Goal: Transaction & Acquisition: Obtain resource

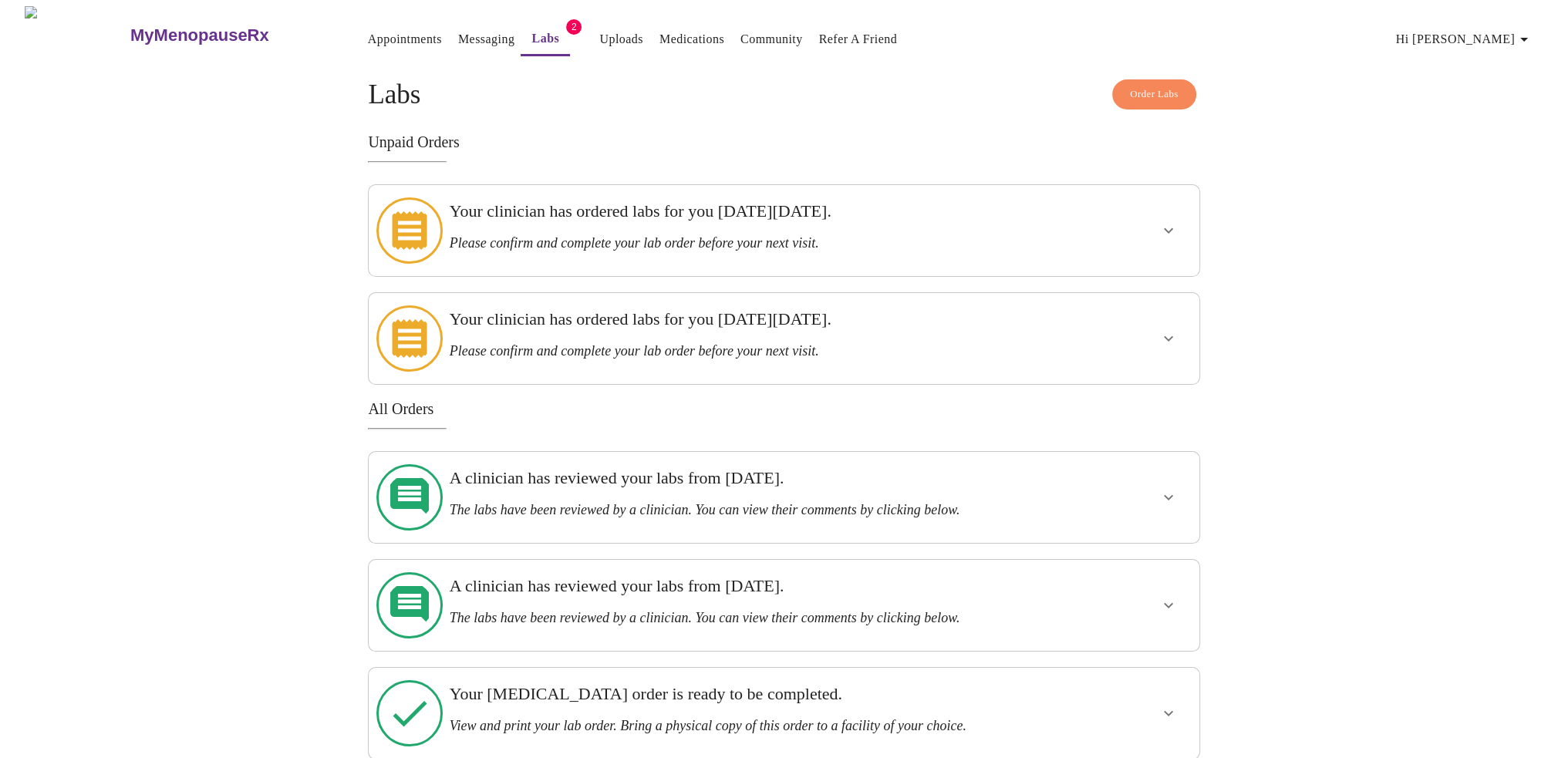
click at [1168, 222] on icon "show more" at bounding box center [1169, 230] width 19 height 19
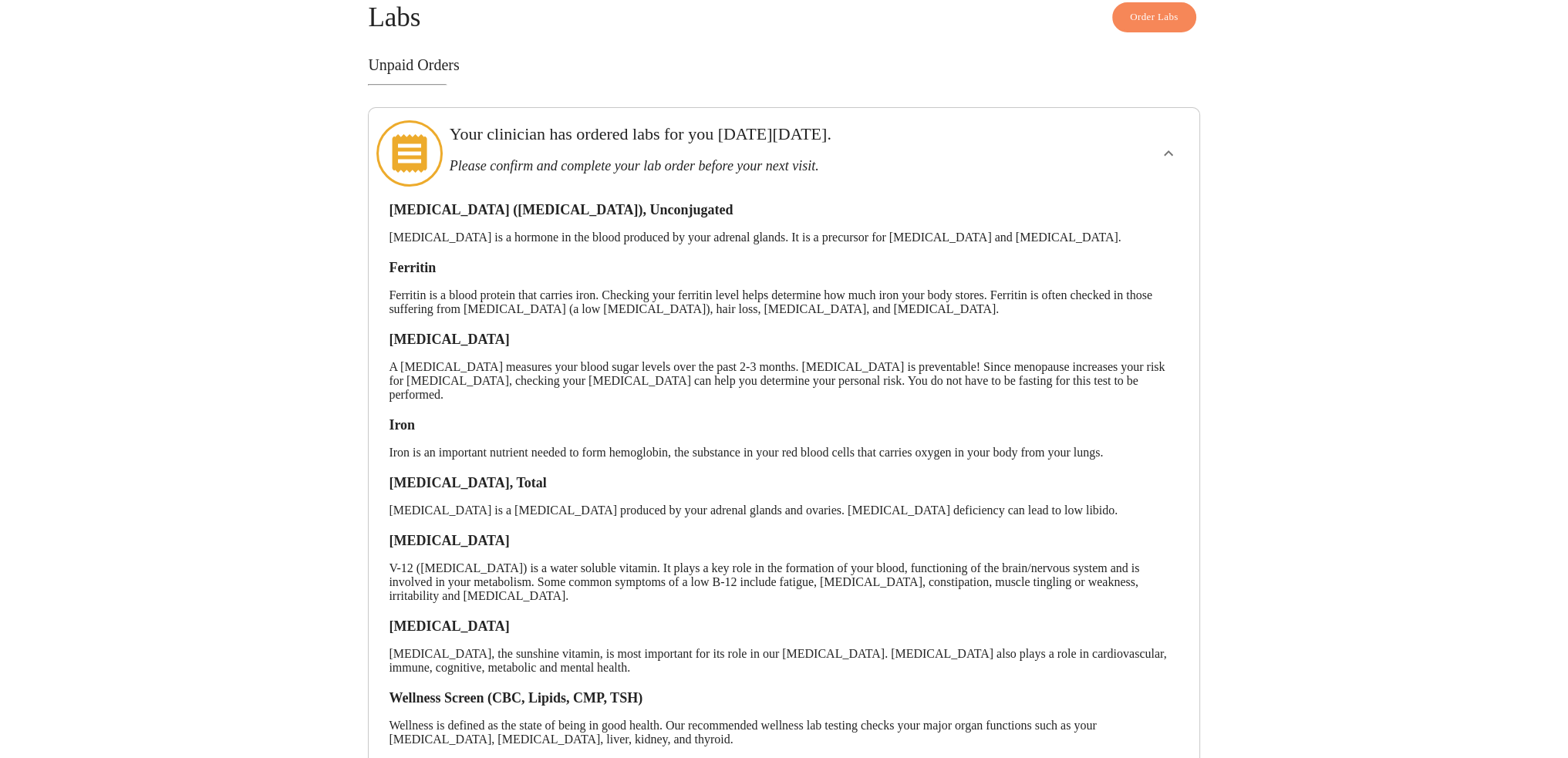
scroll to position [154, 0]
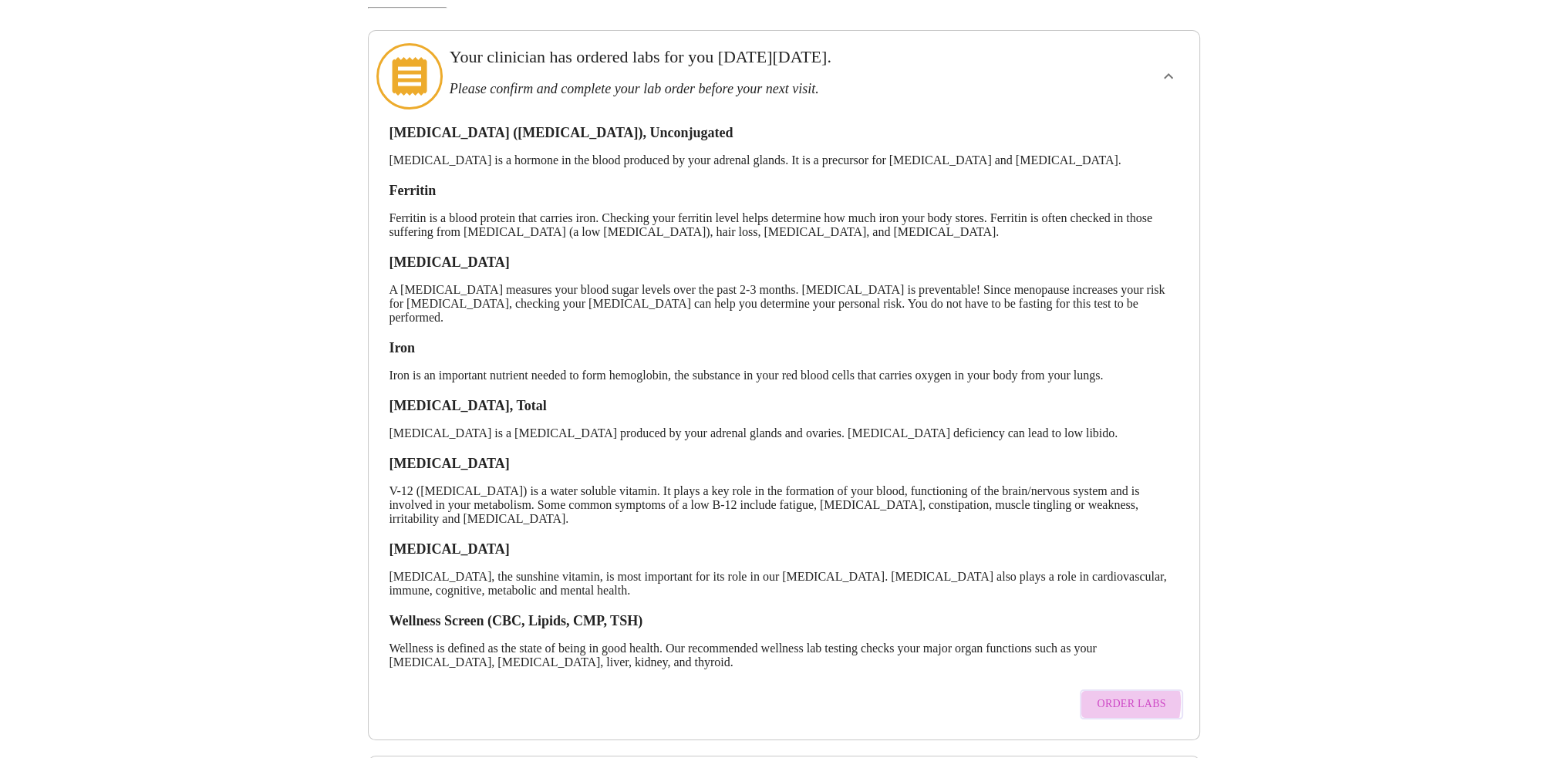
click at [1106, 695] on span "Order Labs" at bounding box center [1131, 704] width 69 height 20
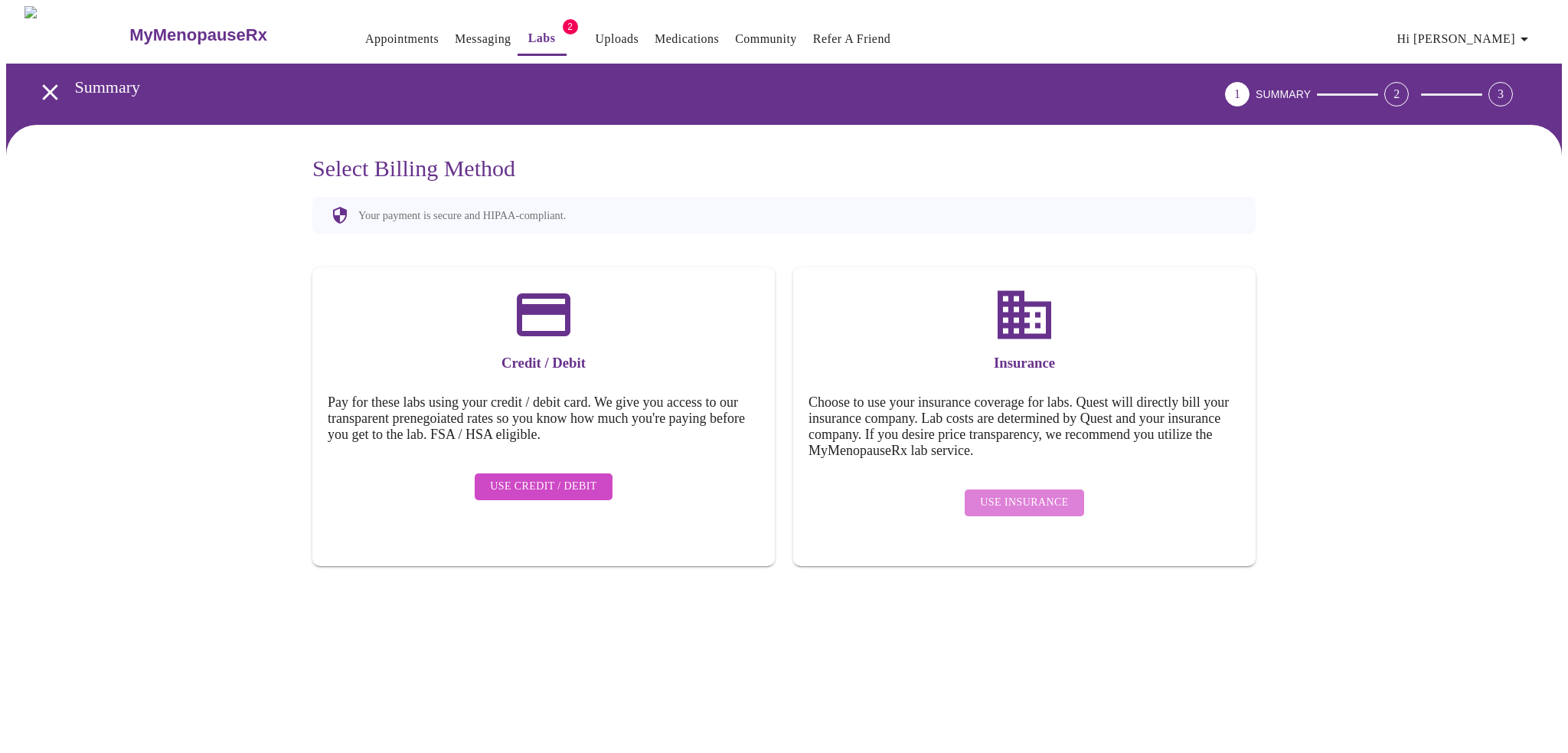
click at [1046, 494] on span "Use Insurance" at bounding box center [1024, 503] width 88 height 19
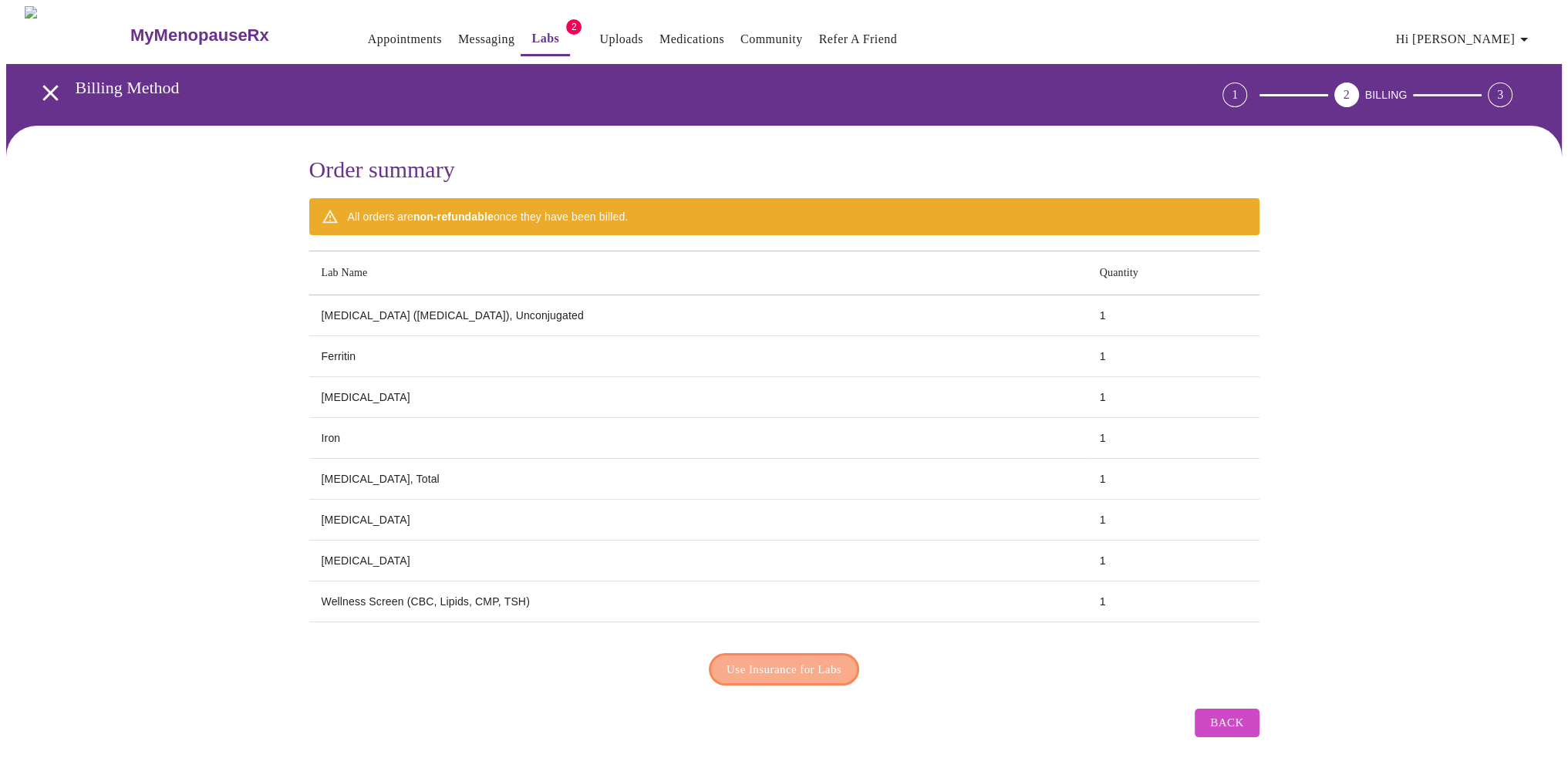
click at [797, 660] on span "Use Insurance for Labs" at bounding box center [784, 670] width 115 height 20
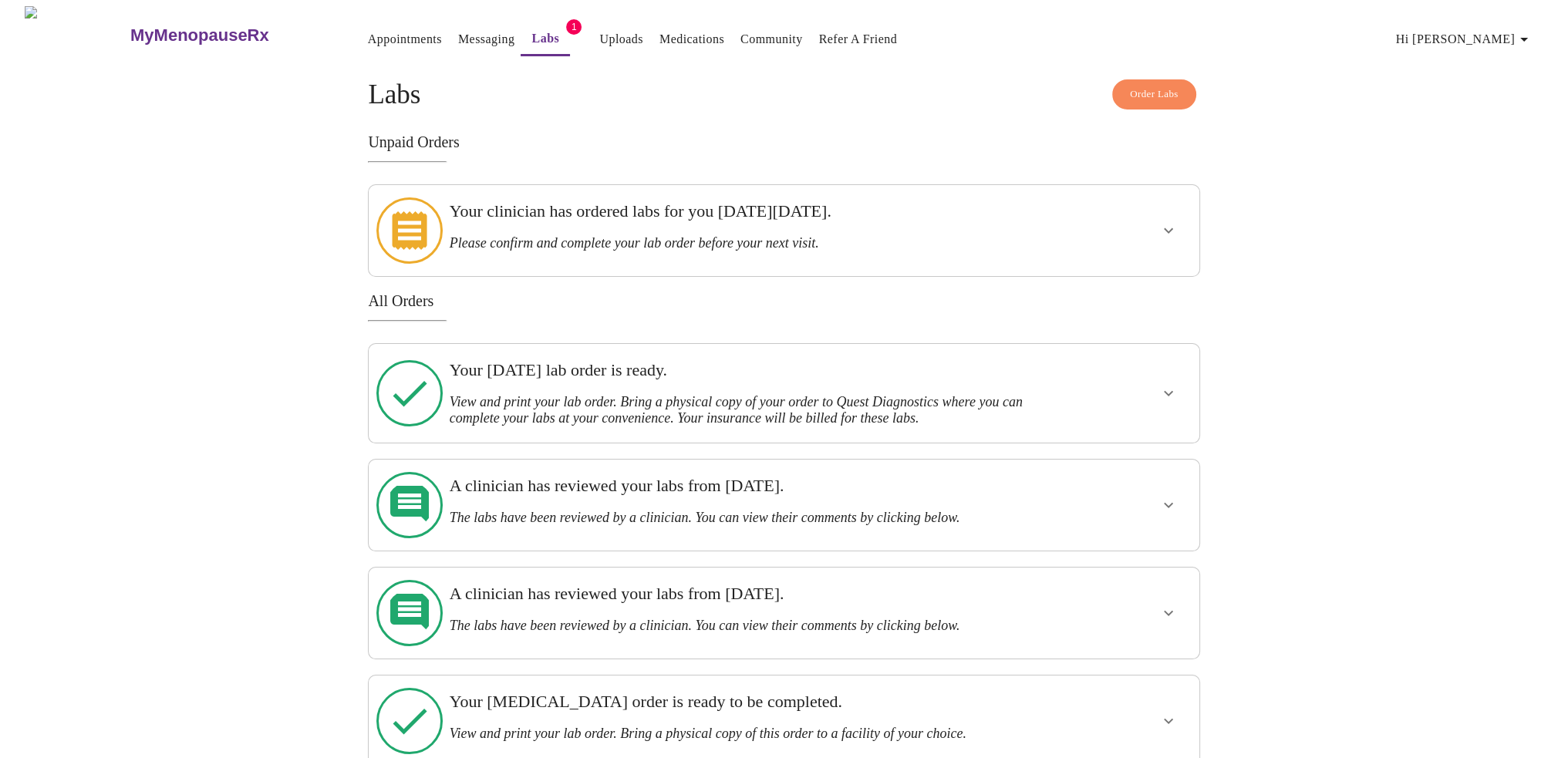
click at [1168, 384] on icon "show more" at bounding box center [1169, 393] width 19 height 19
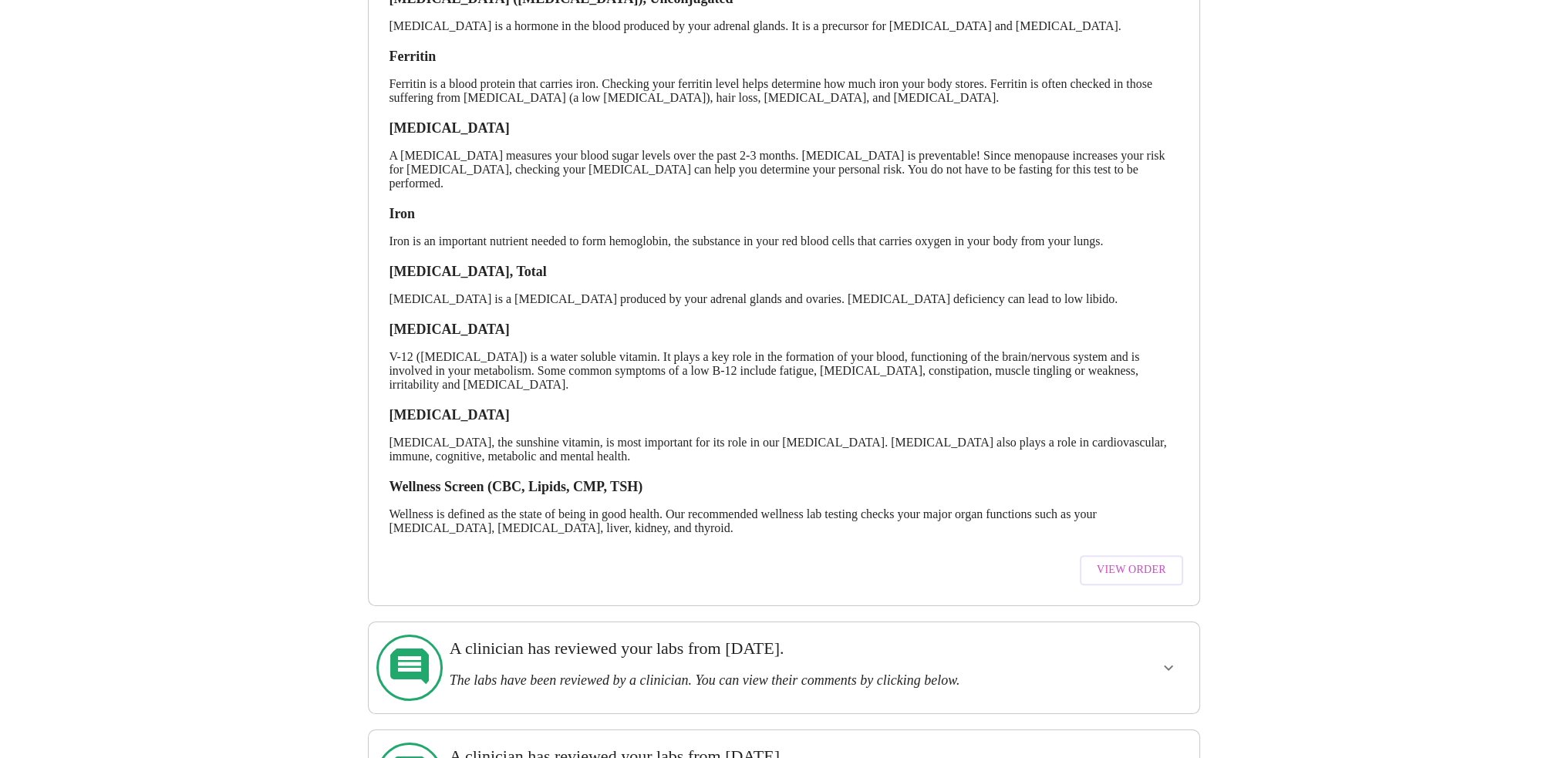
scroll to position [463, 0]
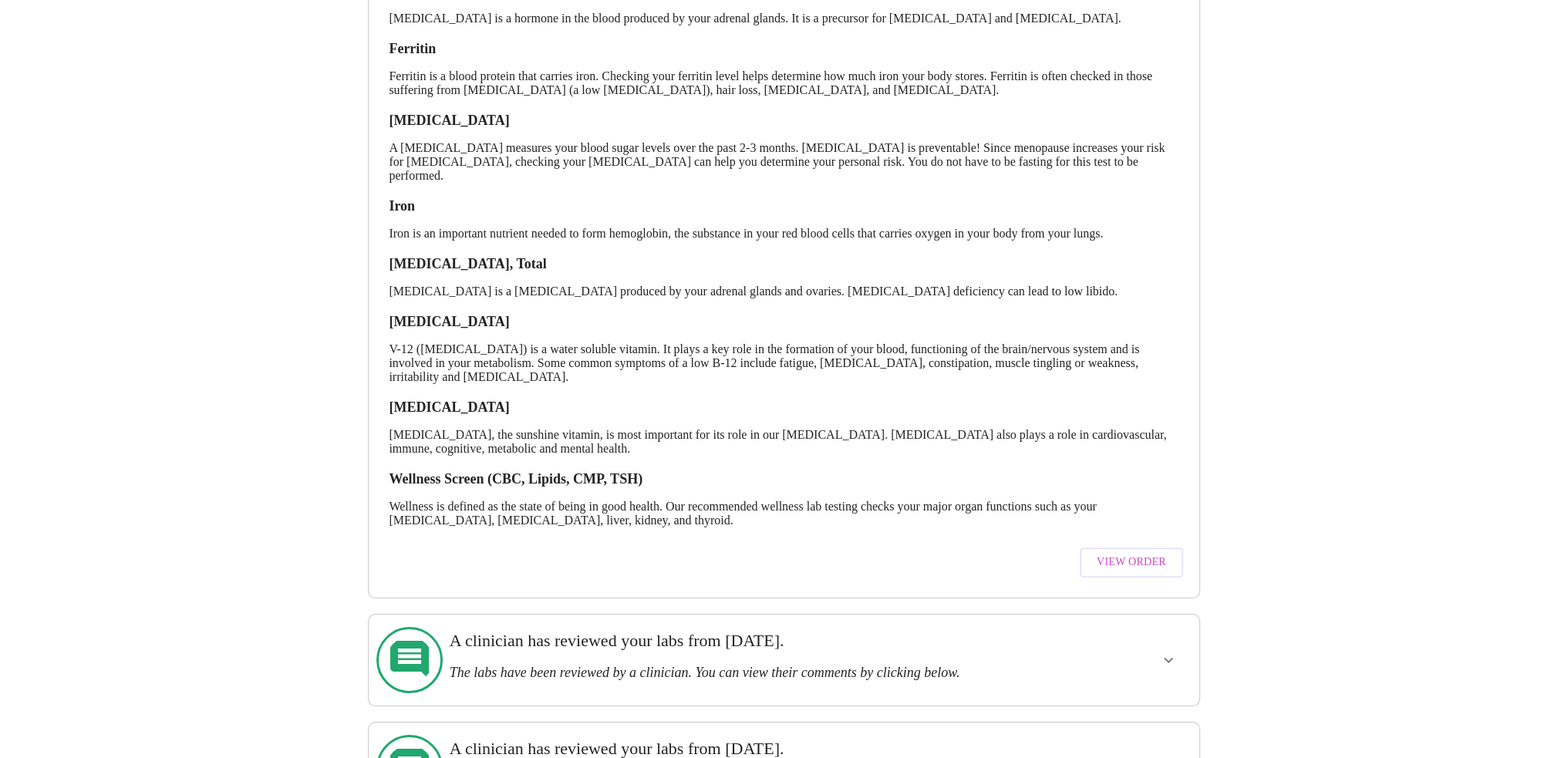
click at [1129, 553] on span "View Order" at bounding box center [1131, 562] width 70 height 20
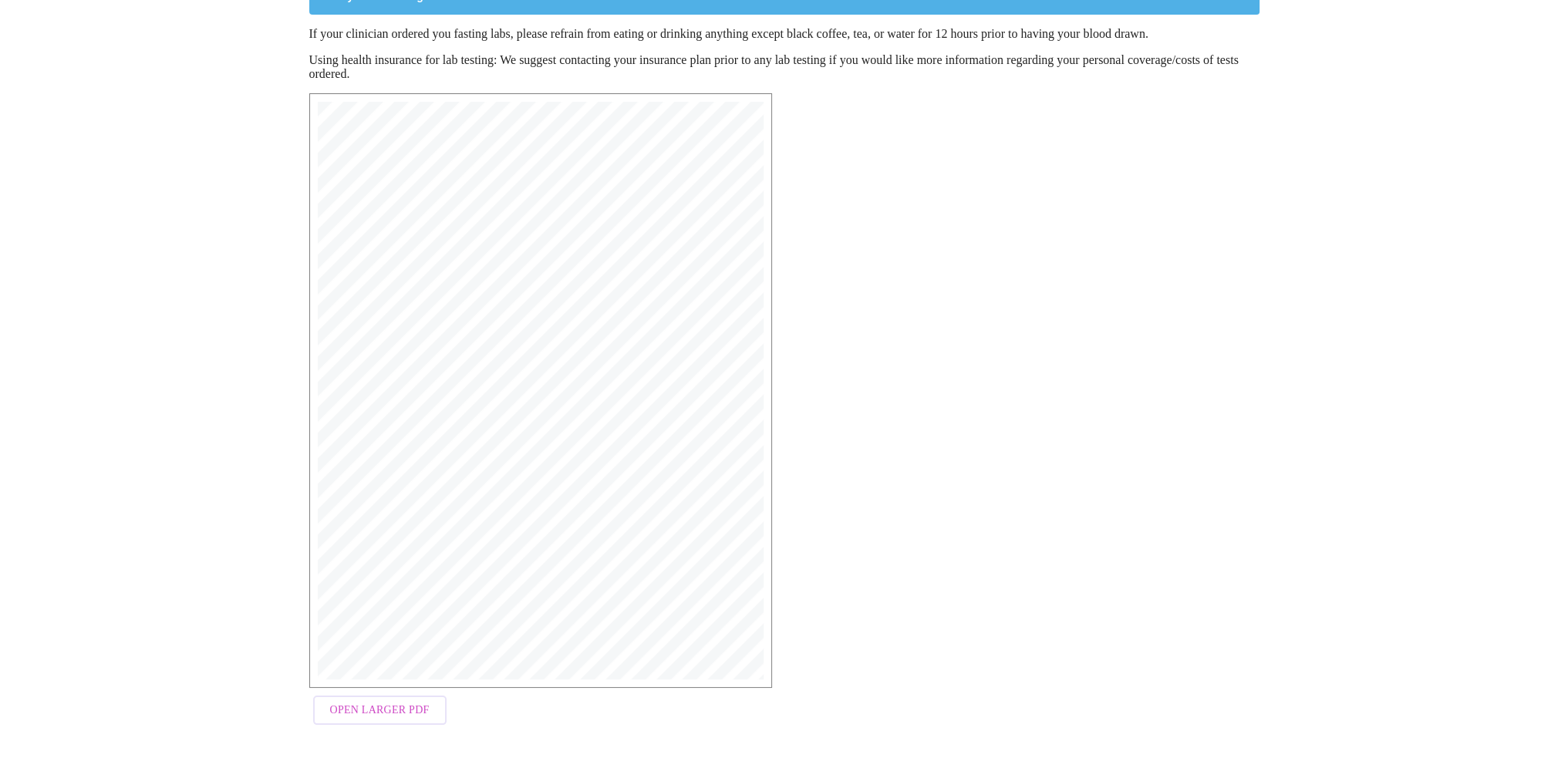
scroll to position [189, 0]
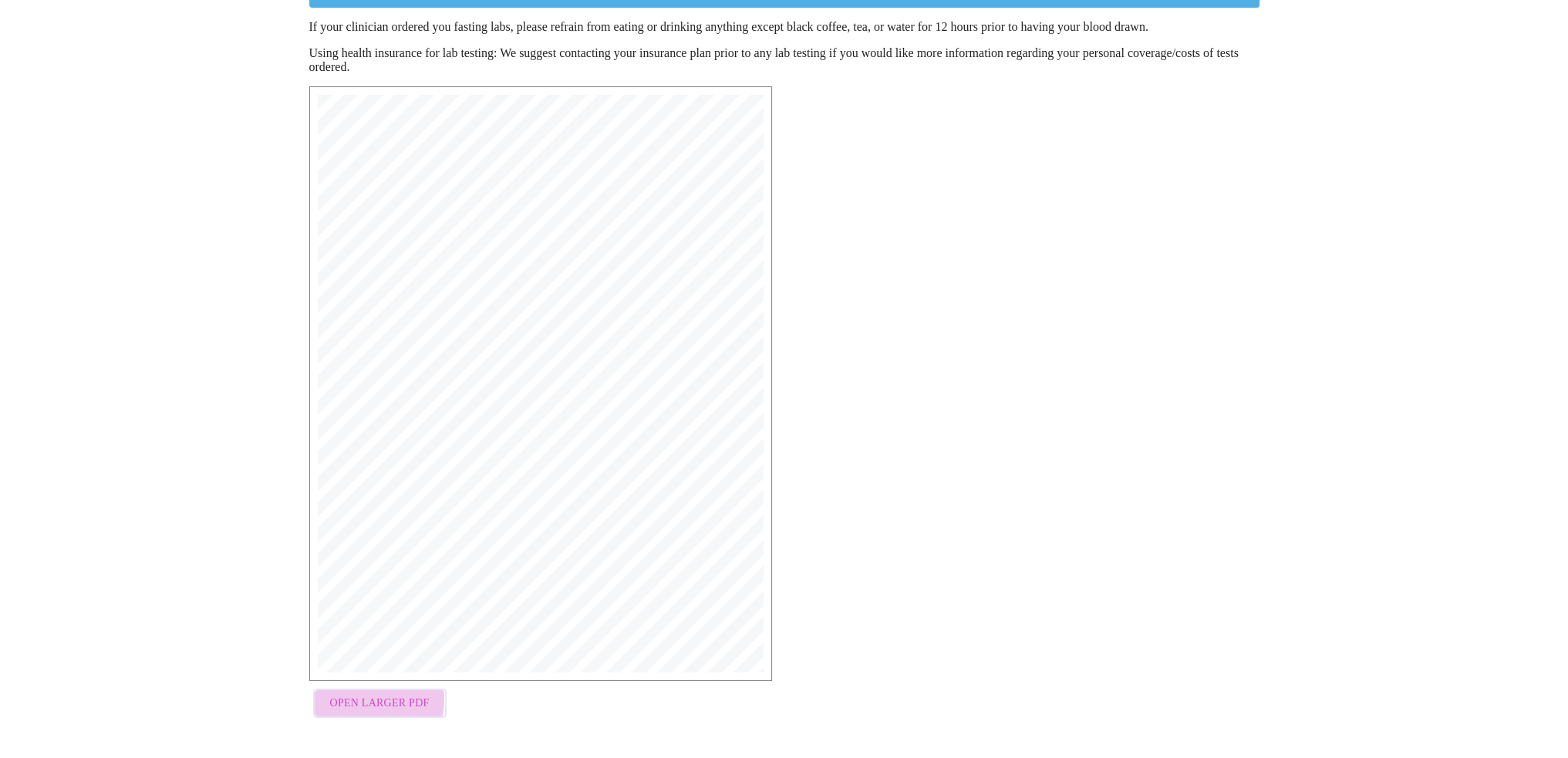
click at [368, 702] on span "Open Larger PDF" at bounding box center [379, 703] width 99 height 20
